Goal: Task Accomplishment & Management: Use online tool/utility

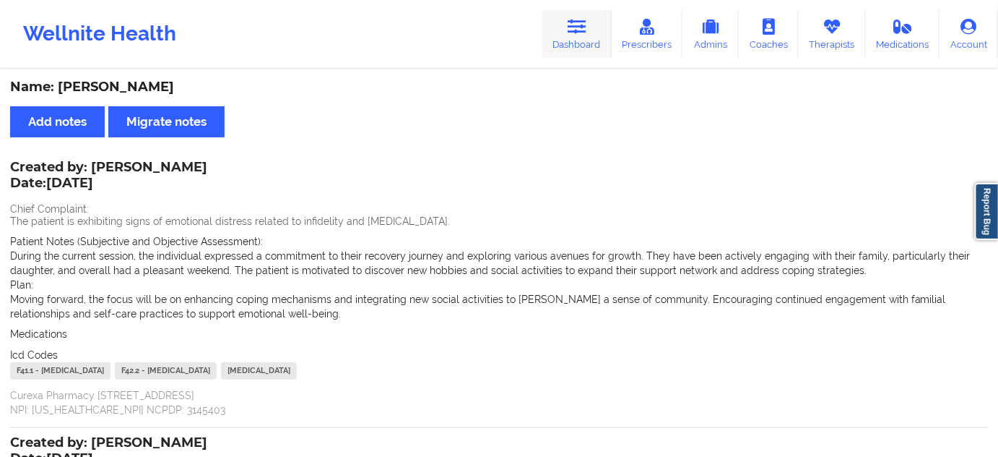
click at [574, 25] on icon at bounding box center [577, 27] width 19 height 16
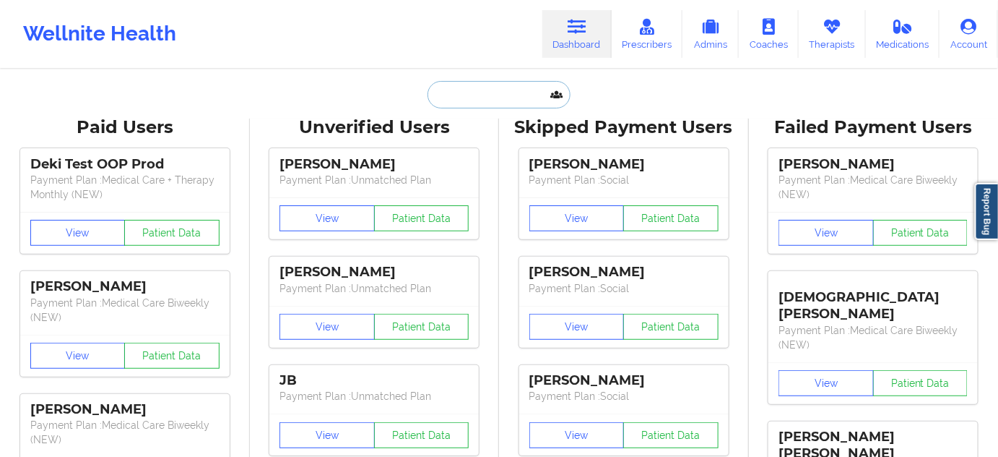
click at [498, 99] on input "text" at bounding box center [499, 94] width 143 height 27
paste input "[EMAIL_ADDRESS][DOMAIN_NAME]"
type input "[EMAIL_ADDRESS][DOMAIN_NAME]"
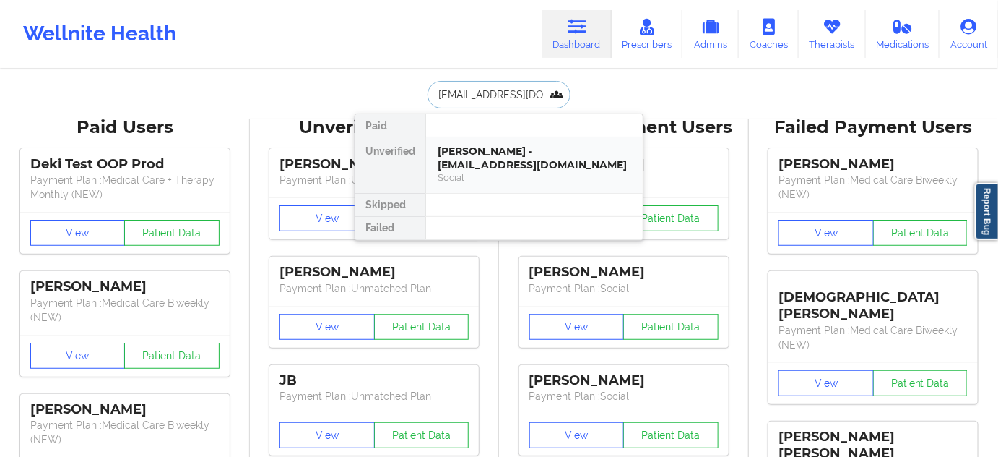
click at [474, 158] on div "[PERSON_NAME] - [EMAIL_ADDRESS][DOMAIN_NAME]" at bounding box center [535, 157] width 194 height 27
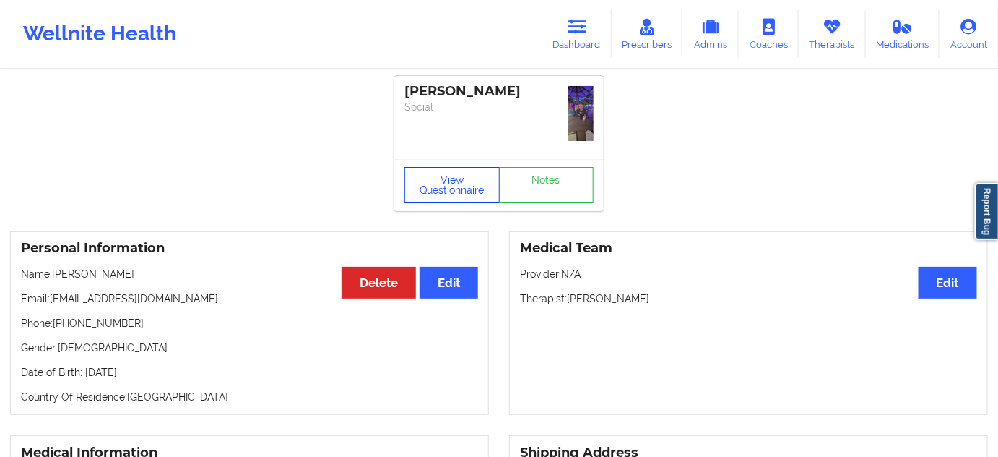
click at [430, 191] on button "View Questionnaire" at bounding box center [452, 185] width 95 height 36
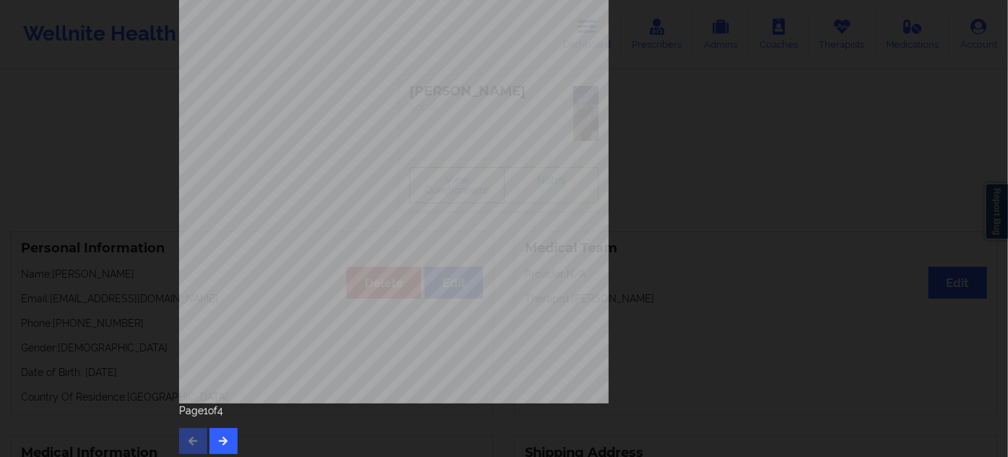
scroll to position [233, 0]
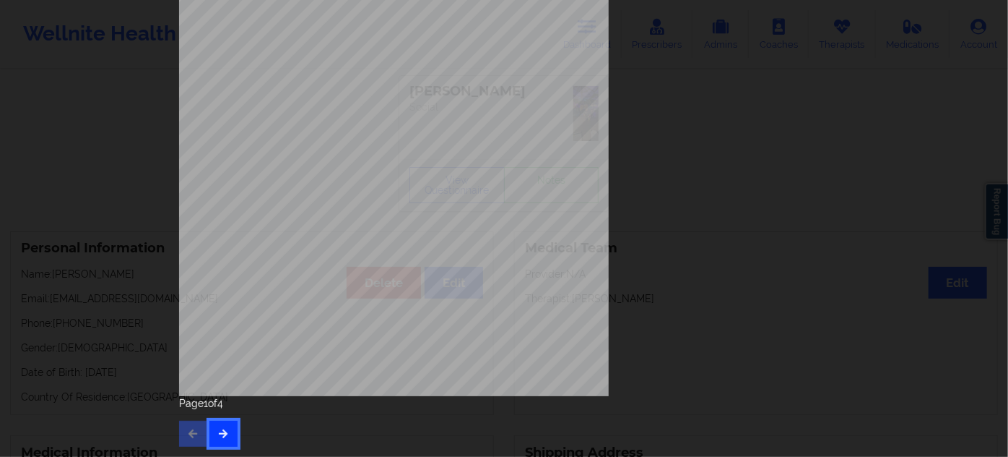
click at [223, 435] on icon "button" at bounding box center [223, 432] width 12 height 9
click at [222, 437] on icon "button" at bounding box center [223, 432] width 12 height 9
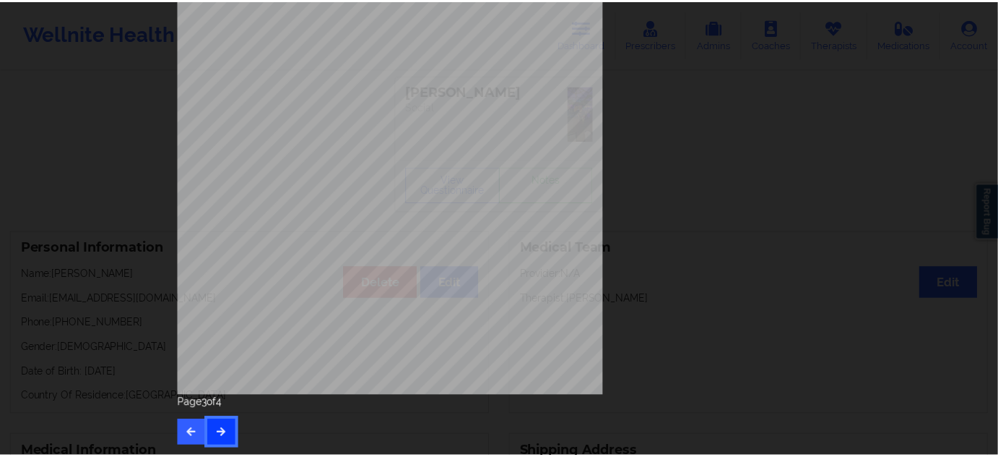
scroll to position [0, 0]
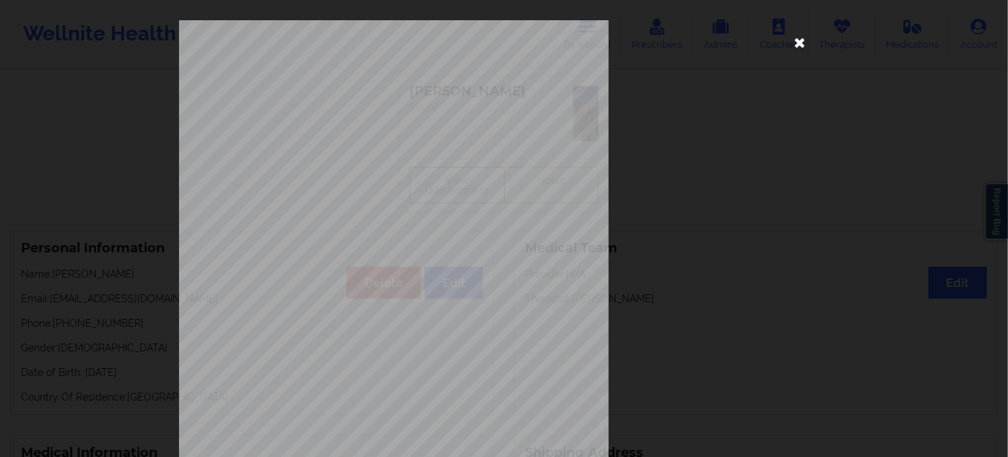
click at [797, 44] on icon at bounding box center [800, 41] width 23 height 23
